Goal: Find specific page/section: Find specific page/section

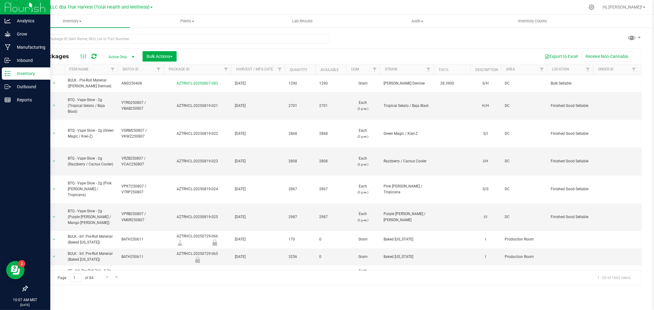
click at [16, 72] on p "Inventory" at bounding box center [29, 73] width 37 height 7
click at [25, 29] on div "Grow" at bounding box center [26, 34] width 48 height 12
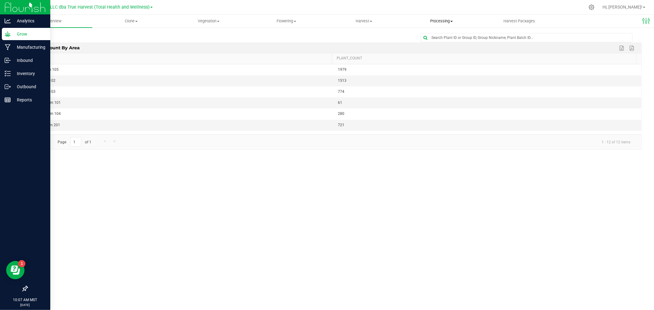
click at [440, 21] on span "Processing" at bounding box center [441, 21] width 77 height 6
click at [436, 44] on span "Processing harvests" at bounding box center [431, 44] width 57 height 5
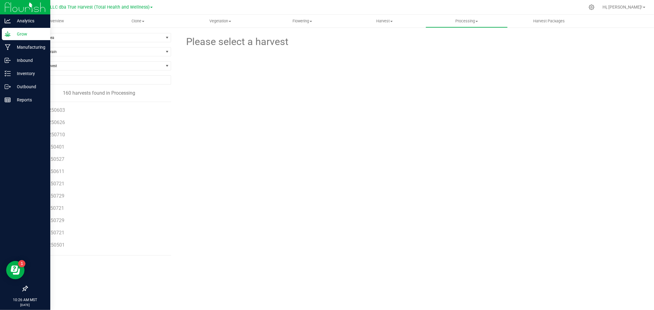
scroll to position [170, 0]
click at [56, 199] on span "BXB250721" at bounding box center [52, 198] width 26 height 6
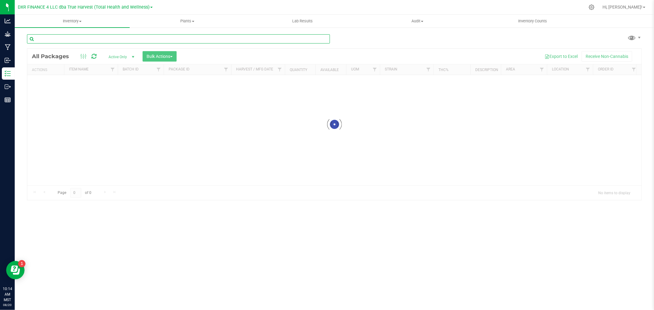
click at [94, 35] on input "text" at bounding box center [178, 38] width 303 height 9
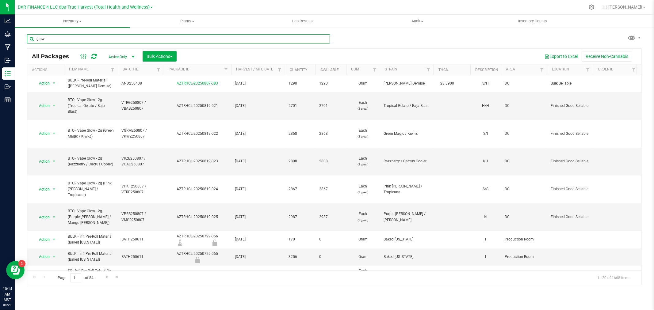
type input "glow"
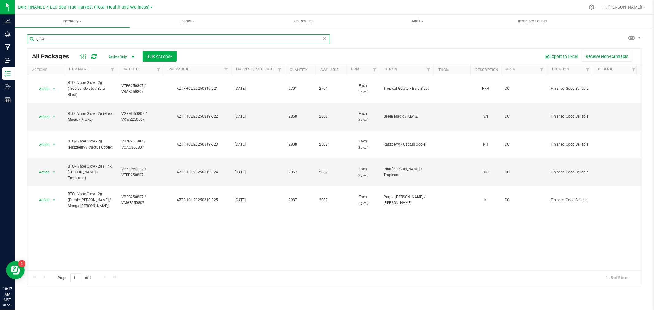
click at [209, 38] on input "glow" at bounding box center [178, 38] width 303 height 9
click at [208, 38] on input "glow" at bounding box center [178, 38] width 303 height 9
